Goal: Communication & Community: Answer question/provide support

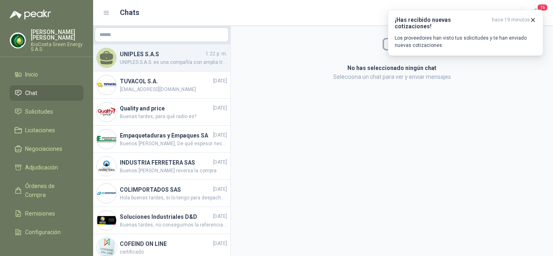
click at [171, 57] on h4 "UNIPLES S.A.S" at bounding box center [162, 54] width 84 height 9
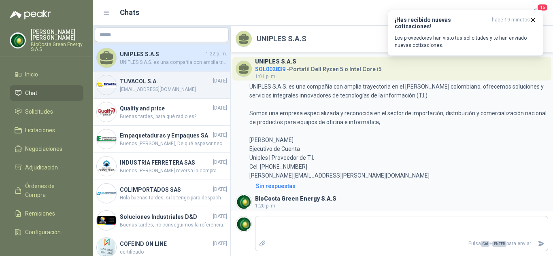
scroll to position [152, 0]
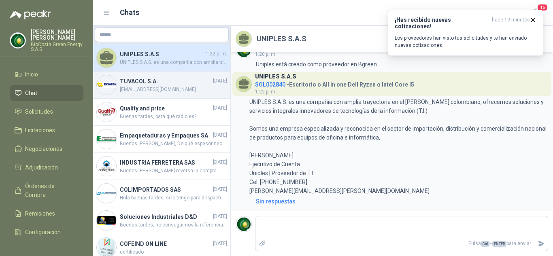
click at [166, 79] on h4 "TUVACOL S.A." at bounding box center [165, 81] width 91 height 9
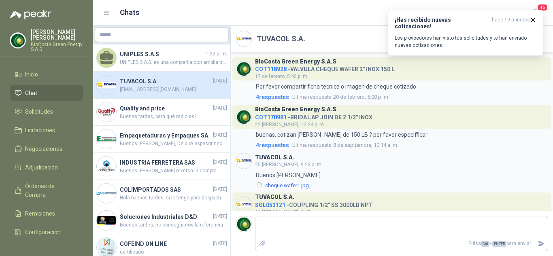
scroll to position [326, 0]
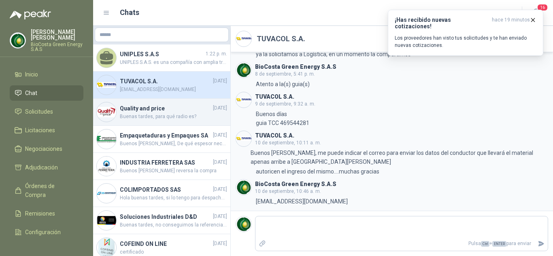
click at [134, 113] on span "Buenas tardes, para qué radio es?" at bounding box center [173, 117] width 107 height 8
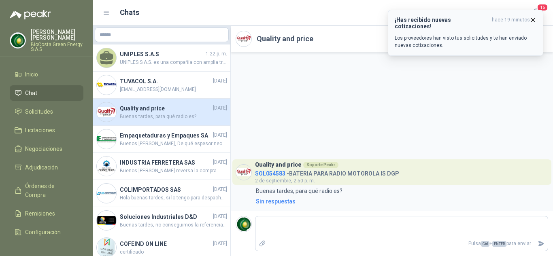
click at [532, 19] on icon "button" at bounding box center [533, 19] width 3 height 3
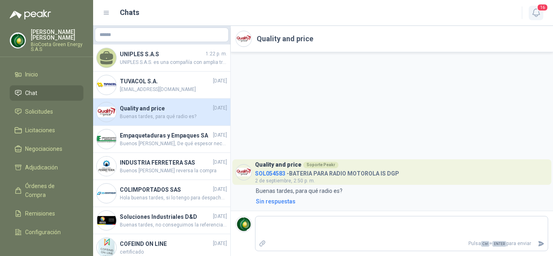
click at [538, 10] on span "16" at bounding box center [542, 8] width 11 height 8
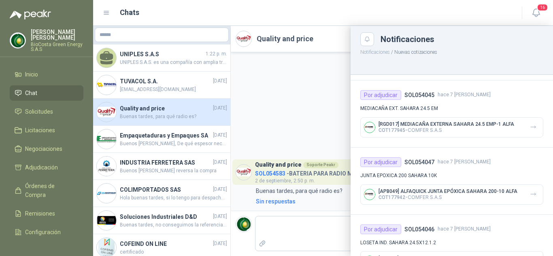
scroll to position [405, 0]
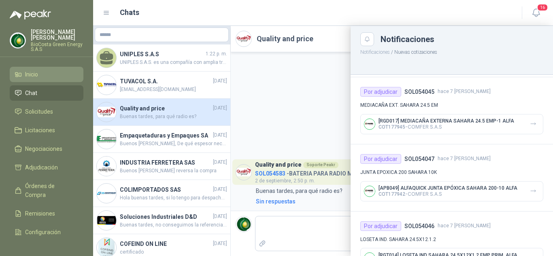
click at [28, 68] on link "Inicio" at bounding box center [47, 74] width 74 height 15
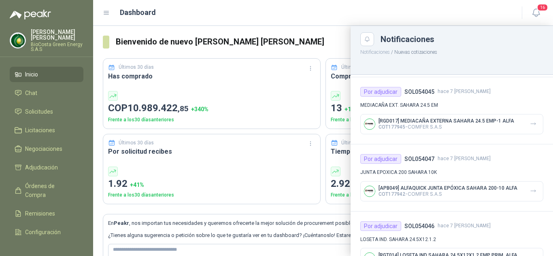
click at [30, 101] on ul "Inicio Chat Solicitudes Licitaciones Negociaciones Adjudicación Órdenes de Comp…" at bounding box center [46, 152] width 93 height 170
click at [30, 109] on span "Solicitudes" at bounding box center [39, 111] width 28 height 9
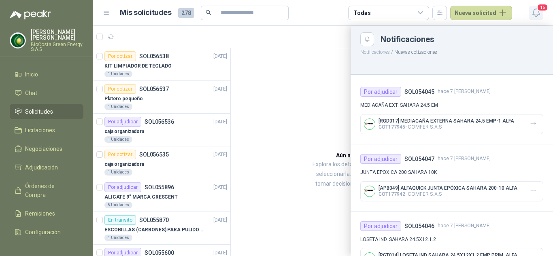
click at [537, 14] on icon "button" at bounding box center [536, 13] width 10 height 10
